Goal: Information Seeking & Learning: Understand process/instructions

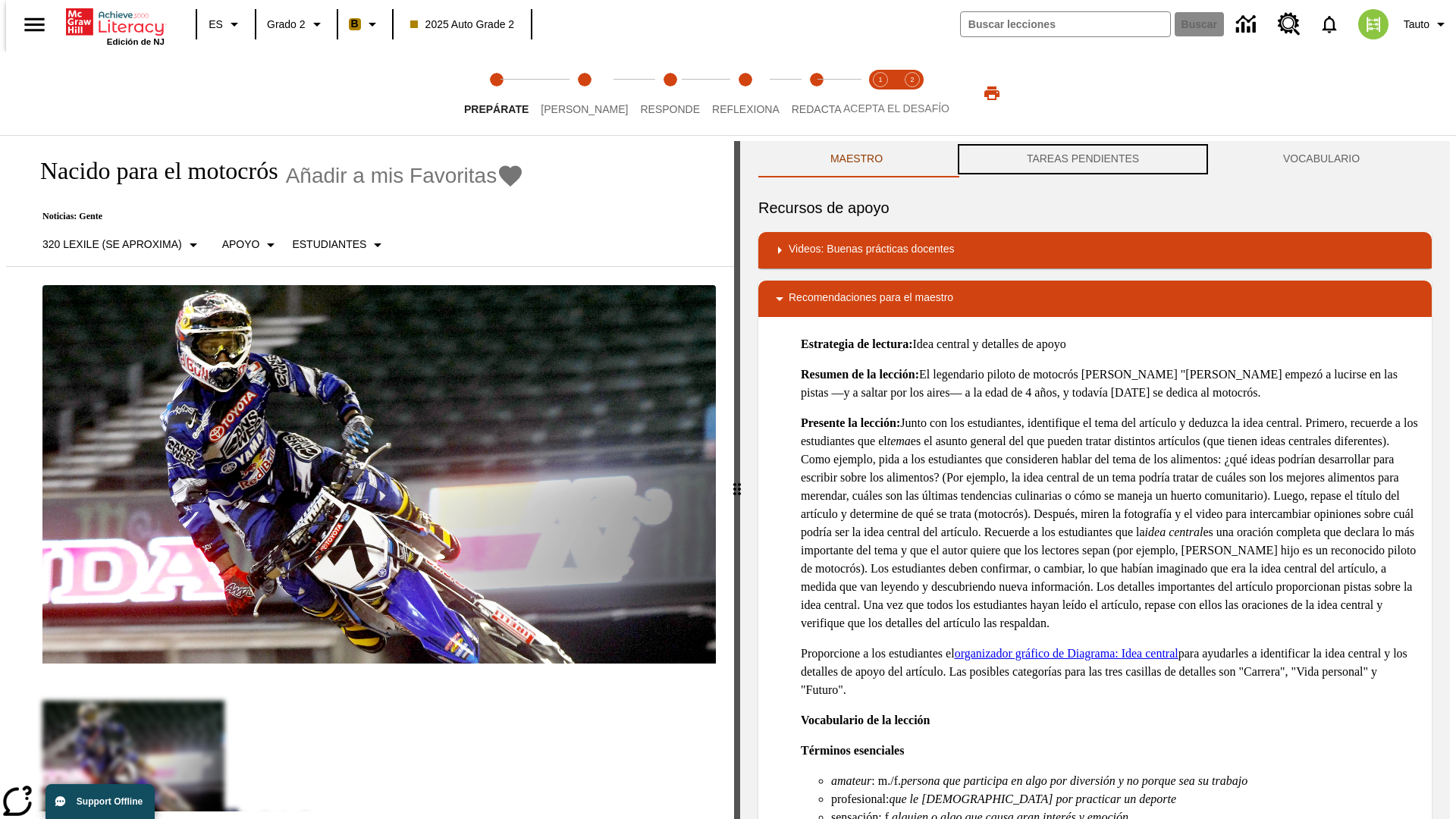
click at [1083, 159] on button "TAREAS PENDIENTES" at bounding box center [1082, 159] width 256 height 36
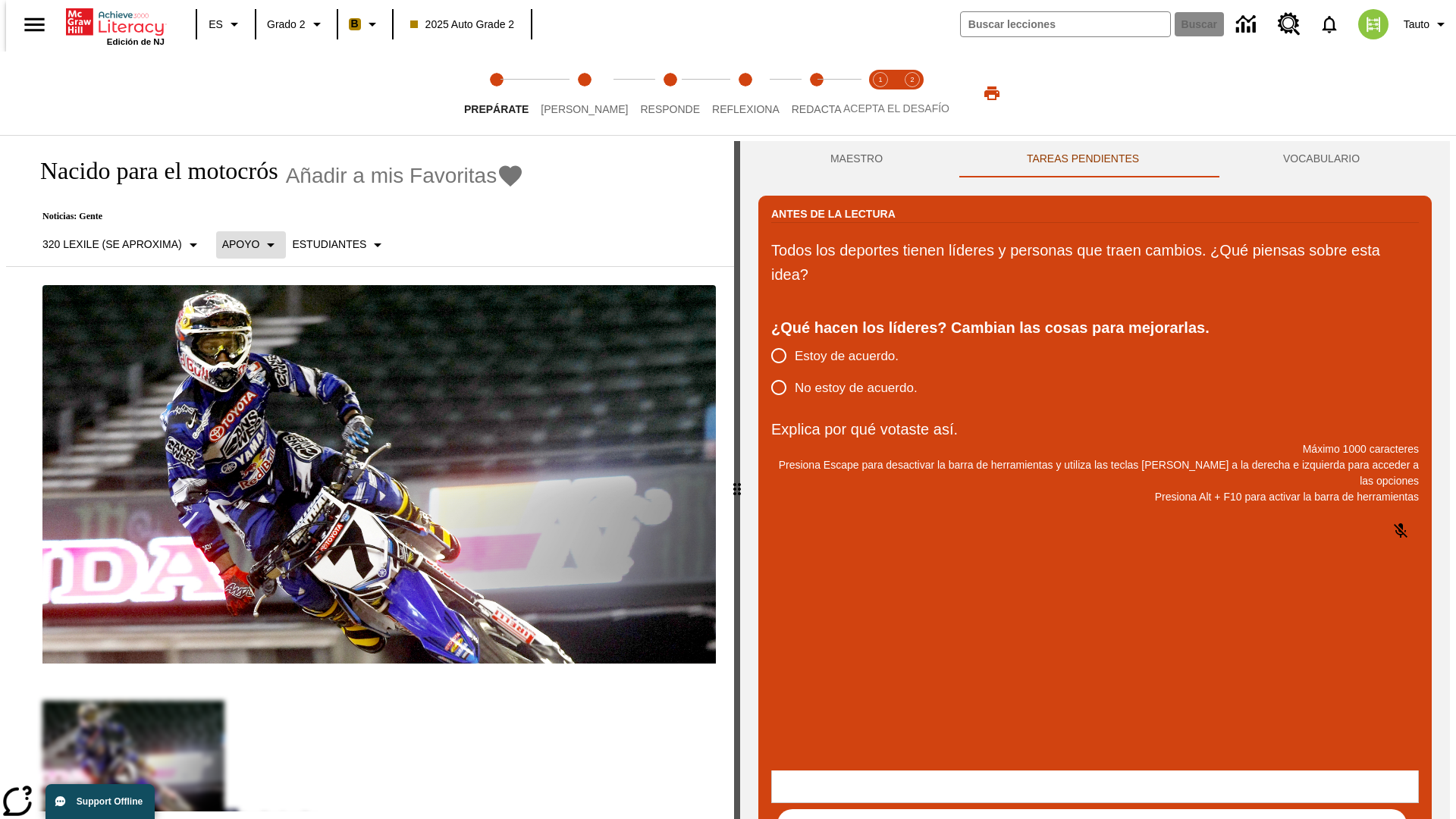
click at [243, 245] on p "Apoyo" at bounding box center [242, 245] width 38 height 16
click at [266, 333] on p "Apoyo" at bounding box center [266, 333] width 89 height 16
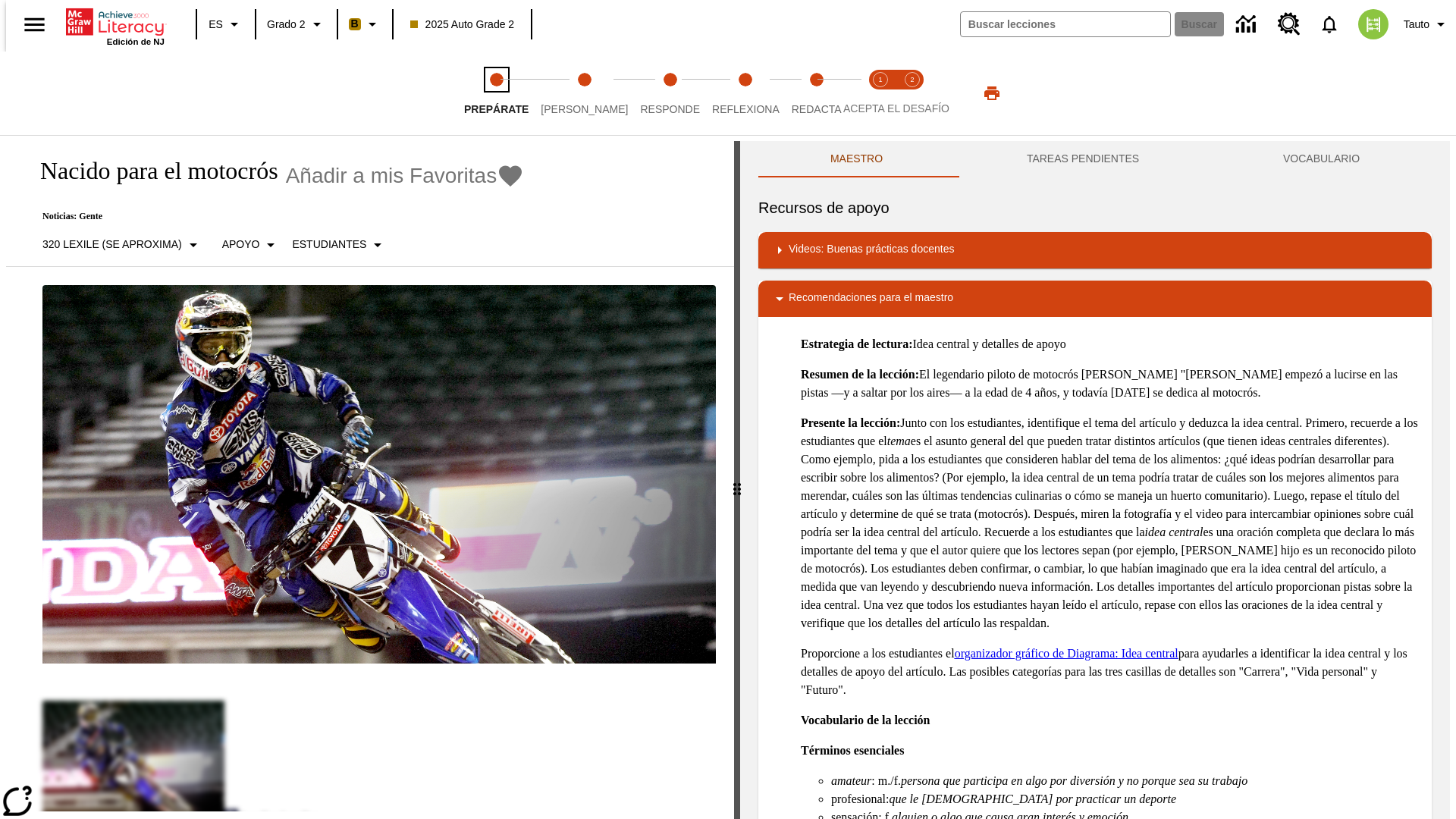
click at [496, 93] on span "Prepárate" at bounding box center [496, 103] width 64 height 27
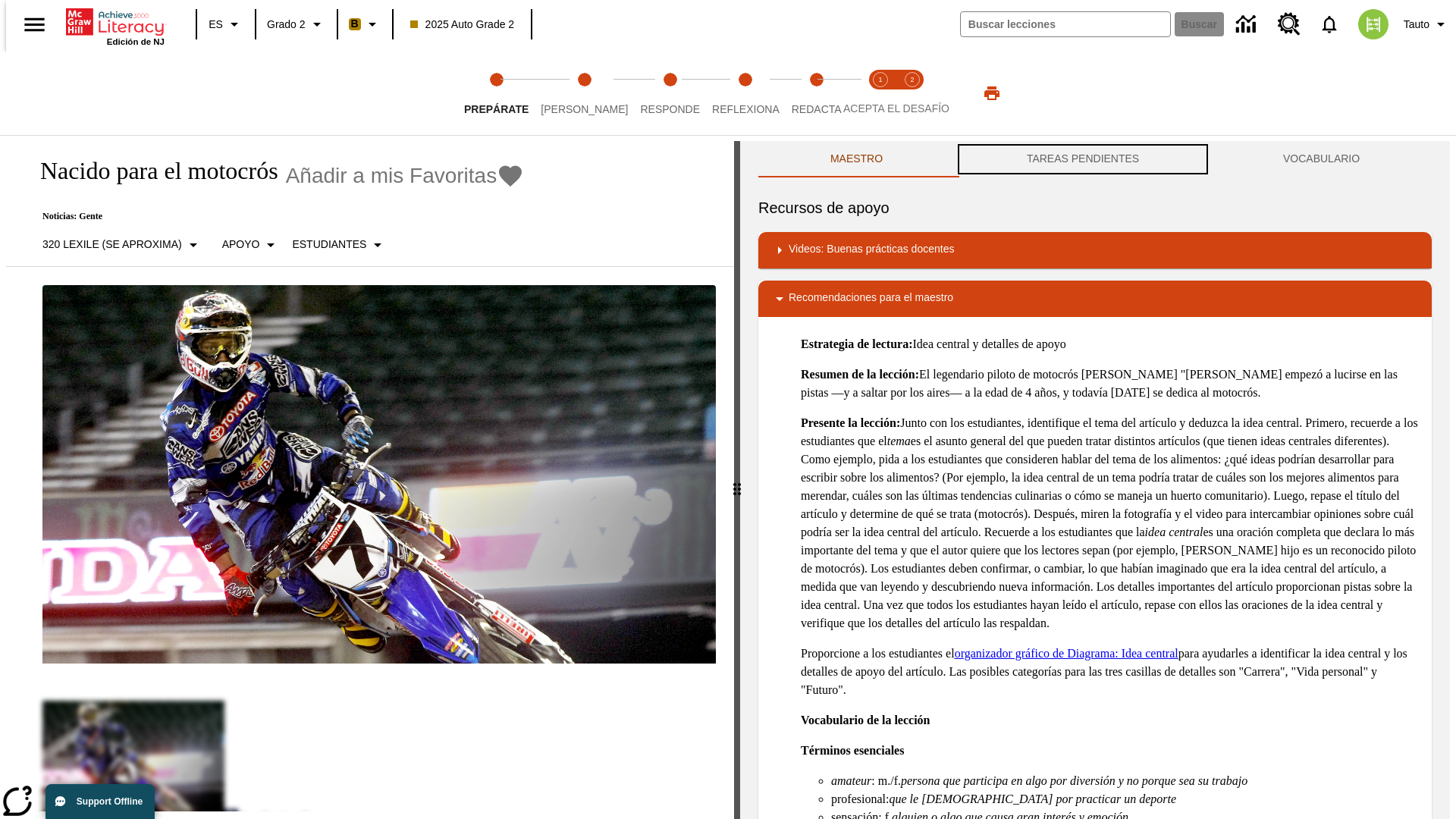
click at [1083, 159] on button "TAREAS PENDIENTES" at bounding box center [1082, 159] width 256 height 36
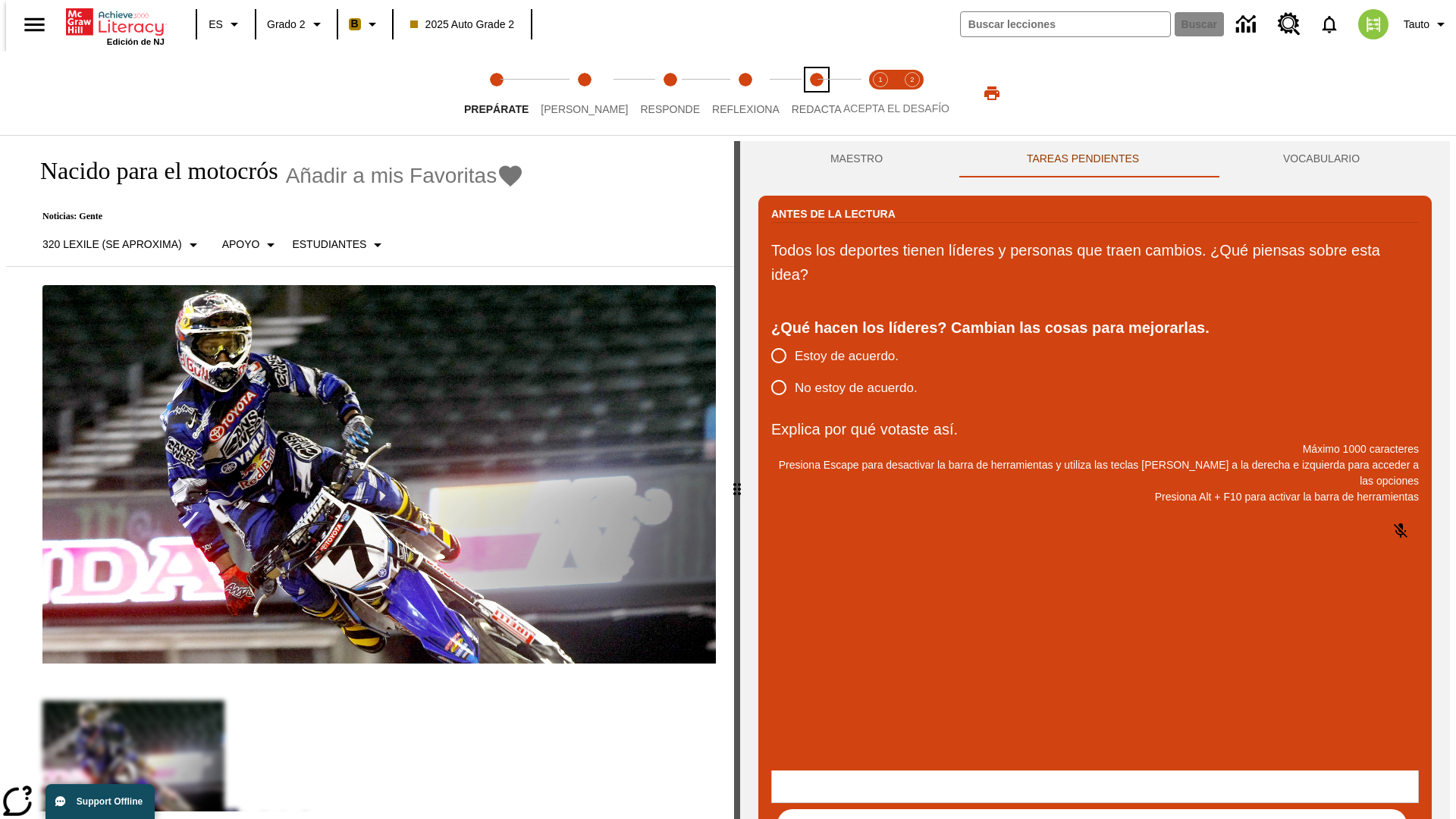
click at [800, 93] on span "Redacta" at bounding box center [816, 103] width 50 height 27
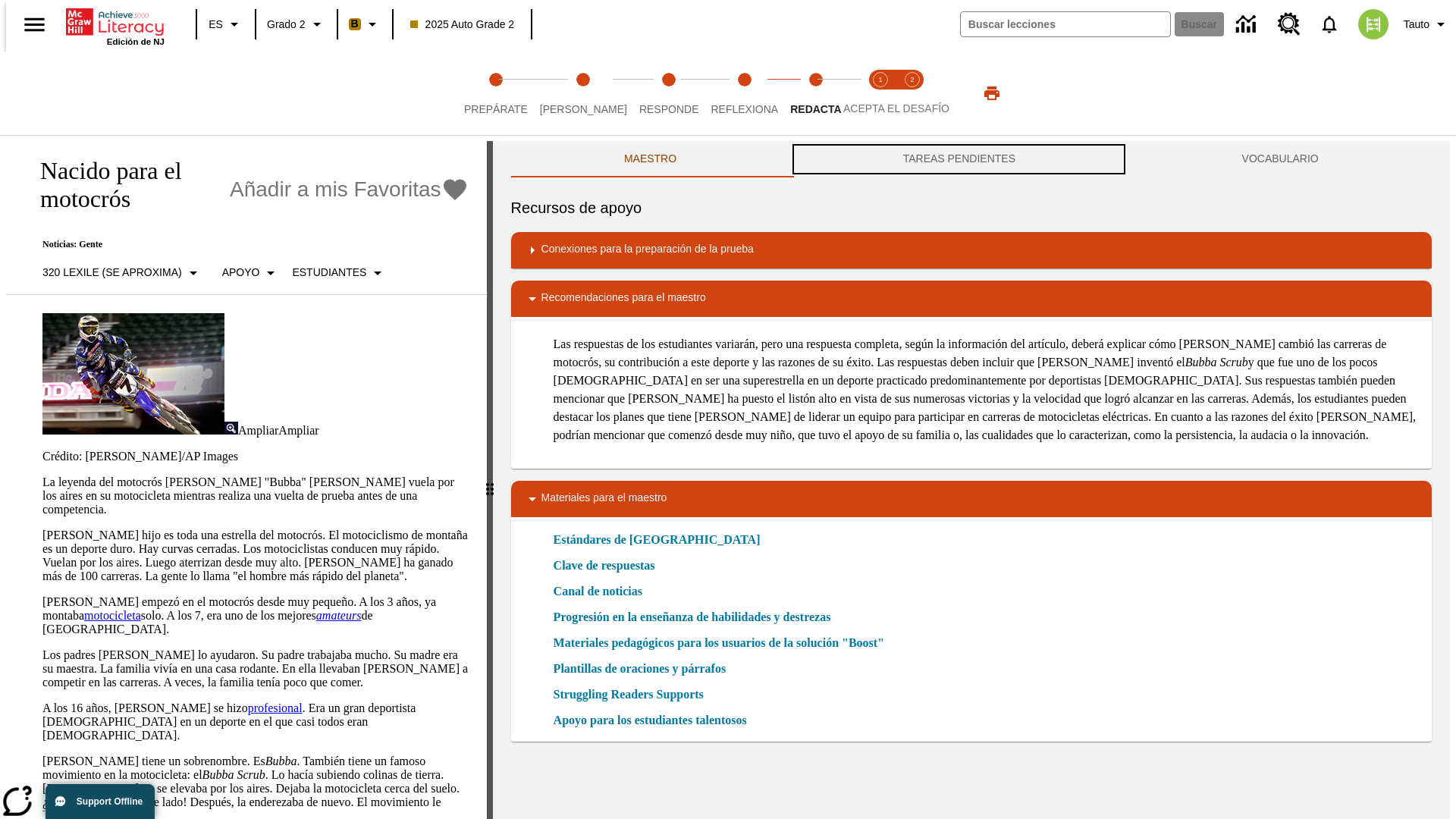
scroll to position [1, 0]
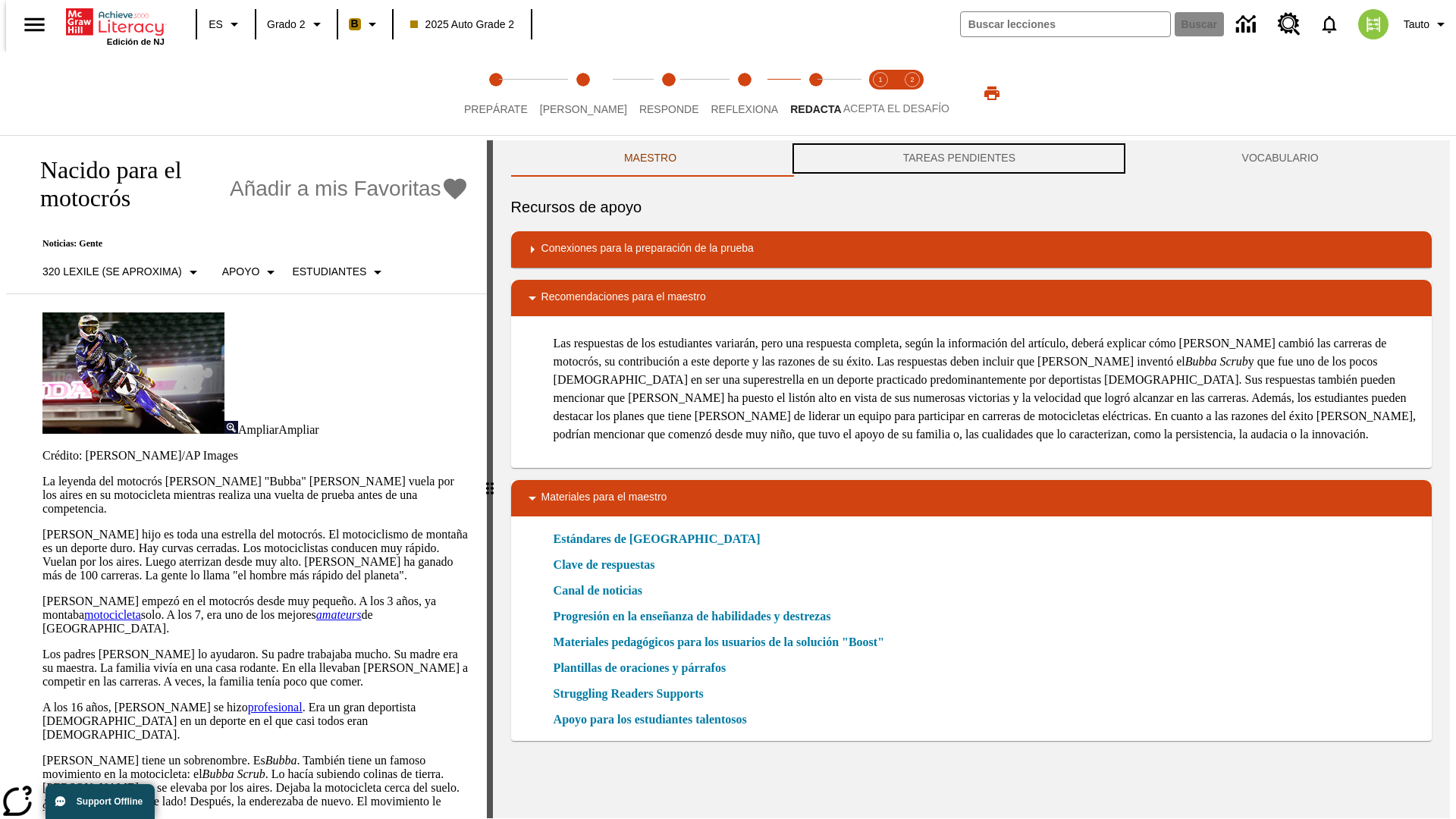
click at [959, 159] on button "TAREAS PENDIENTES" at bounding box center [958, 158] width 339 height 36
